Goal: Communication & Community: Answer question/provide support

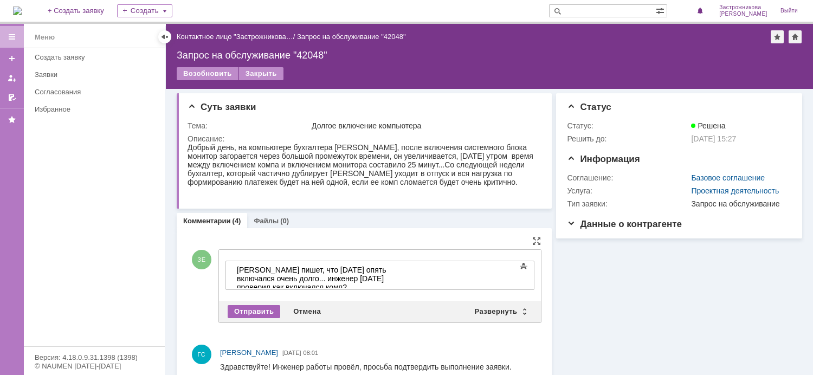
click at [249, 312] on div "Отправить" at bounding box center [254, 311] width 53 height 13
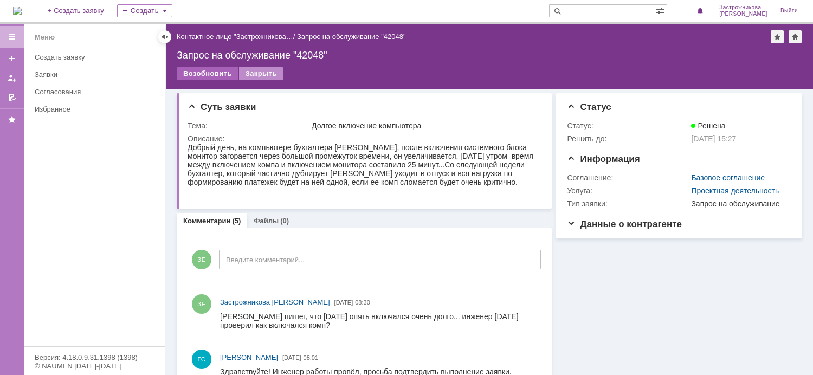
click at [207, 74] on div "Возобновить" at bounding box center [208, 73] width 62 height 13
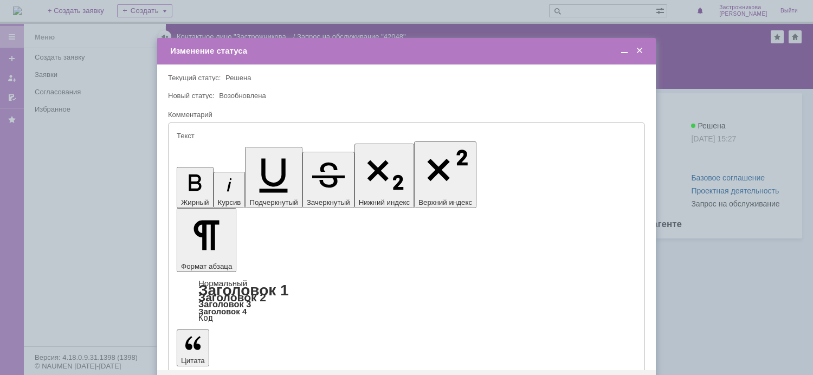
click at [624, 55] on span at bounding box center [624, 51] width 11 height 10
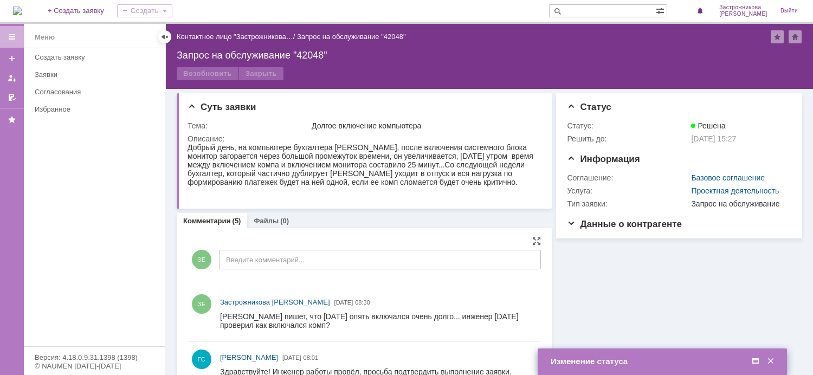
drag, startPoint x: 338, startPoint y: 325, endPoint x: 220, endPoint y: 323, distance: 118.2
click at [220, 323] on div "[PERSON_NAME] пишет, что [DATE] опять включался очень долго... инженер [DATE] п…" at bounding box center [376, 320] width 312 height 17
drag, startPoint x: 221, startPoint y: 312, endPoint x: 75, endPoint y: 3, distance: 341.8
click at [304, 310] on div "ЗЕ Застрожникова Елена 03.10.2025 08:30" at bounding box center [365, 314] width 354 height 46
click at [222, 311] on div at bounding box center [378, 321] width 317 height 22
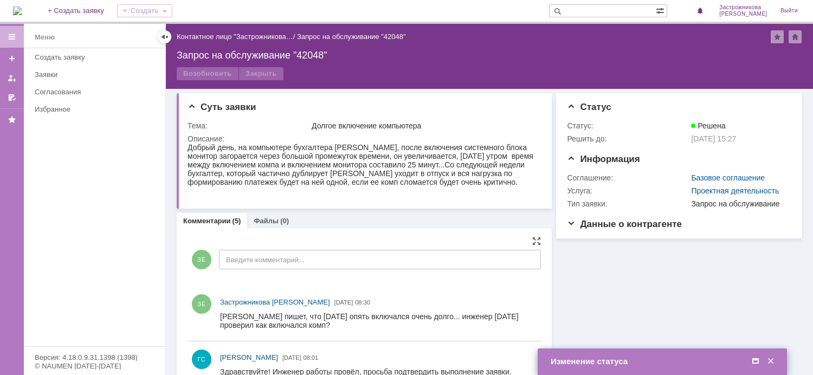
drag, startPoint x: 221, startPoint y: 314, endPoint x: 367, endPoint y: 323, distance: 146.7
click at [367, 323] on div "[PERSON_NAME] пишет, что [DATE] опять включался очень долго... инженер [DATE] п…" at bounding box center [376, 320] width 312 height 17
copy div "[PERSON_NAME] пишет, что [DATE] опять включался очень долго... инженер [DATE] п…"
click at [209, 71] on div "Возобновить" at bounding box center [208, 73] width 62 height 13
click at [703, 369] on td "Изменение статуса" at bounding box center [662, 362] width 249 height 27
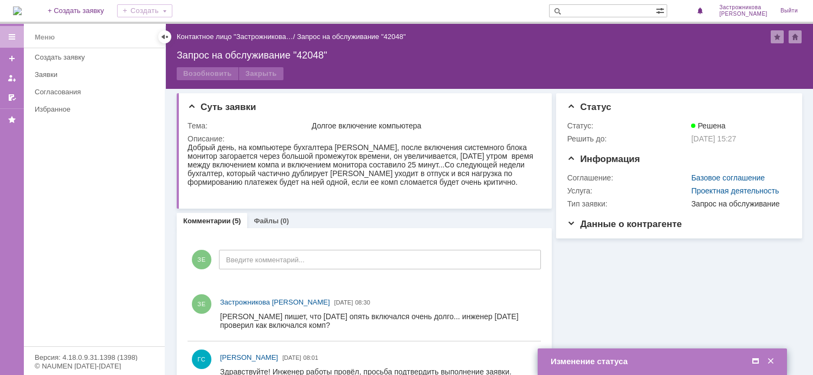
drag, startPoint x: 699, startPoint y: 366, endPoint x: 614, endPoint y: 273, distance: 126.3
click at [610, 257] on body "Идет загрузка, пожалуйста, подождите. На домашнюю + Создать заявку Создать Заст…" at bounding box center [406, 187] width 813 height 375
click at [756, 360] on span at bounding box center [755, 362] width 11 height 10
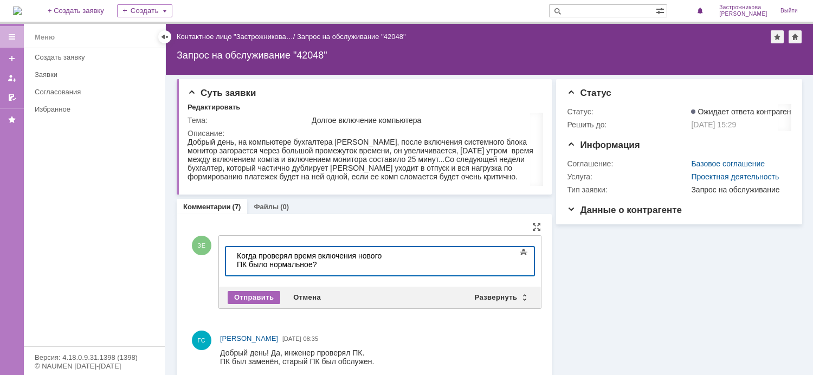
click at [256, 296] on div "Отправить" at bounding box center [254, 297] width 53 height 13
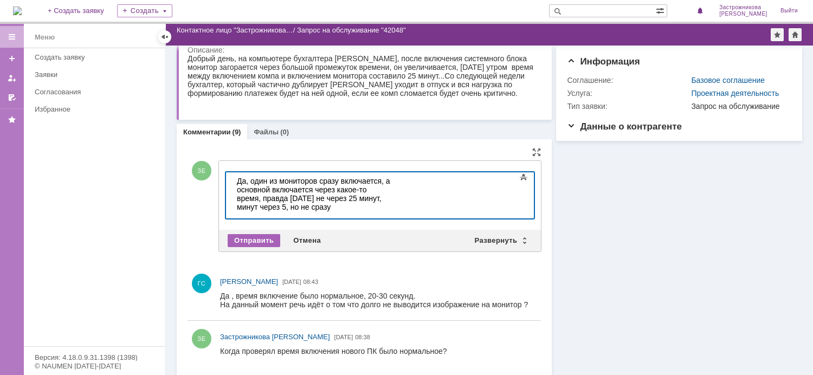
click at [247, 241] on div "Отправить" at bounding box center [254, 240] width 53 height 13
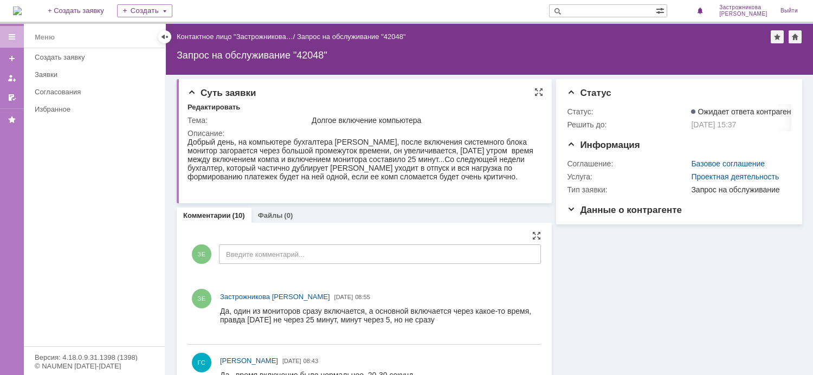
scroll to position [54, 0]
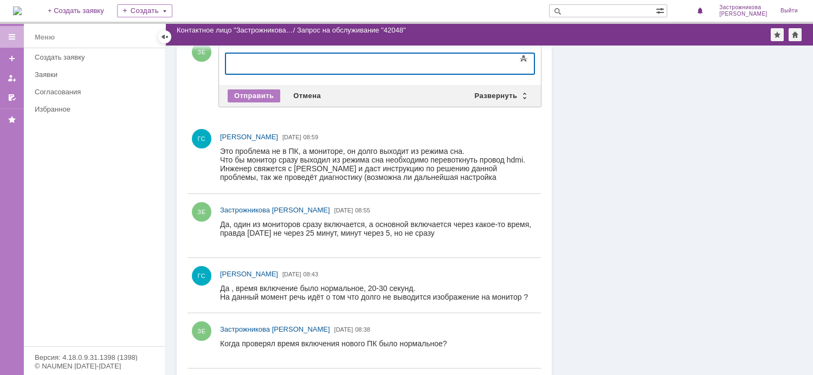
scroll to position [163, 0]
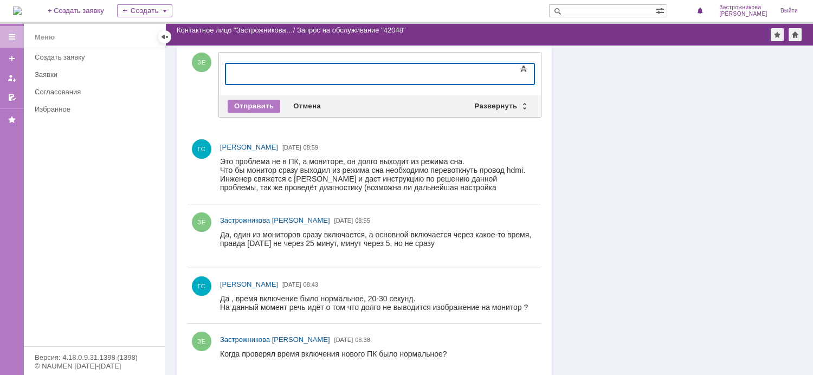
click at [299, 75] on div at bounding box center [314, 72] width 154 height 9
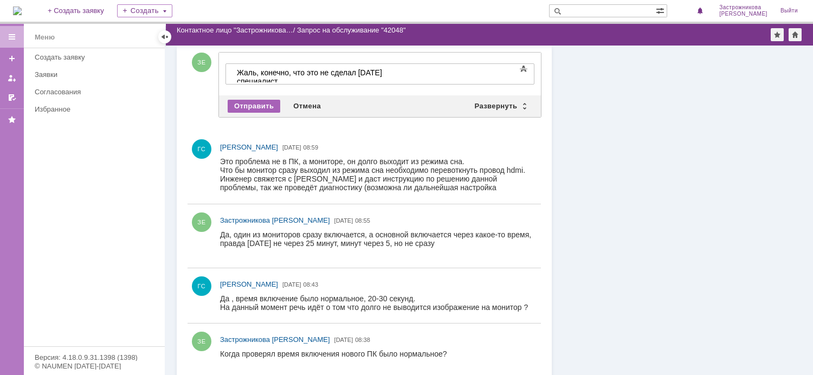
click at [261, 104] on div "Отправить" at bounding box center [254, 106] width 53 height 13
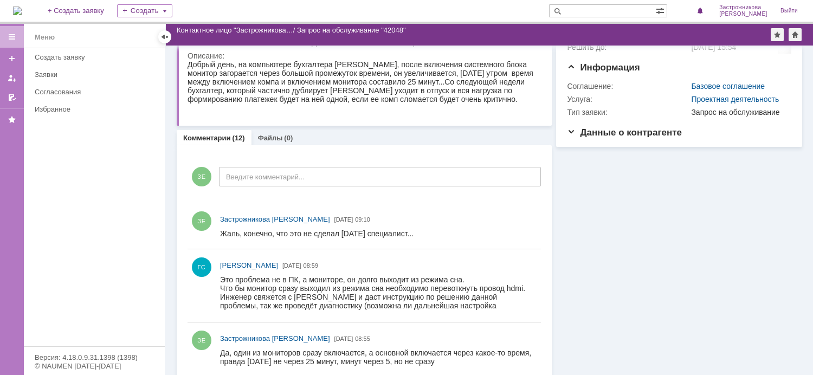
scroll to position [54, 0]
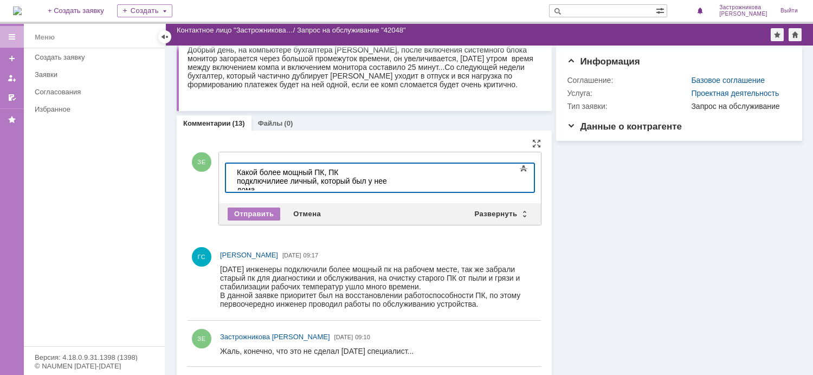
click at [382, 171] on div "Какой более мощный ПК, ПК подключилиее личный, который был у нее дома" at bounding box center [314, 181] width 154 height 26
click at [280, 185] on div "Какой более мощный ПК, ПК подключили ее личный, который был у нее дома" at bounding box center [314, 181] width 154 height 26
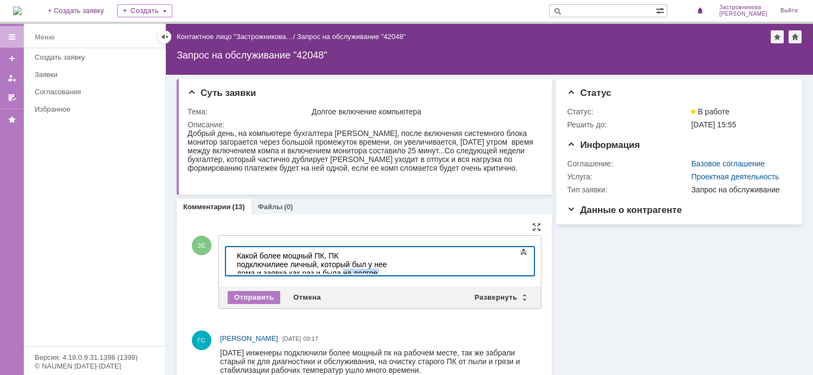
drag, startPoint x: 423, startPoint y: 265, endPoint x: 342, endPoint y: 265, distance: 81.3
click at [342, 265] on div "Какой более мощный ПК, ПК подключили ее личный, который был у нее дома и заявка…" at bounding box center [314, 269] width 154 height 35
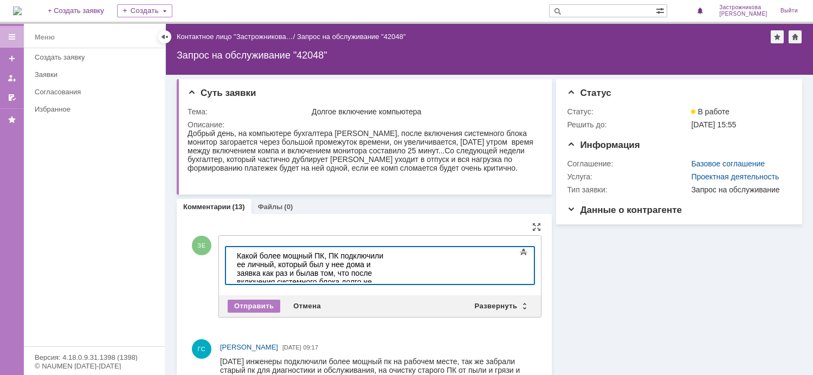
click at [342, 267] on div "Какой более мощный ПК, ПК подключили ее личный, который был у нее дома и заявка…" at bounding box center [314, 273] width 154 height 43
click at [381, 275] on div "Какой более мощный ПК, ПК подключили ее личный, который был у нее дома и заявка…" at bounding box center [314, 273] width 154 height 43
click at [391, 276] on div "Какой более мощный ПК, ПК подключили ее личный, который был у нее дома и заявка…" at bounding box center [314, 273] width 154 height 43
click at [261, 303] on div "Отправить" at bounding box center [254, 306] width 53 height 13
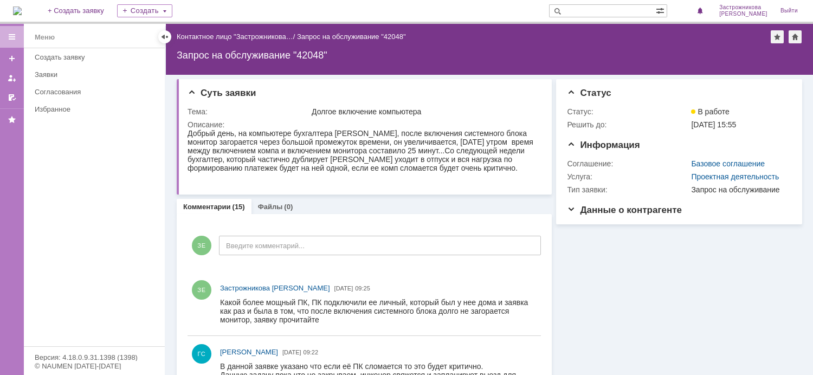
scroll to position [54, 0]
